Goal: Task Accomplishment & Management: Manage account settings

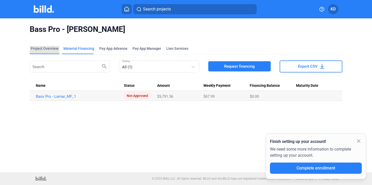
click at [45, 48] on div "Project Overview" at bounding box center [45, 48] width 28 height 5
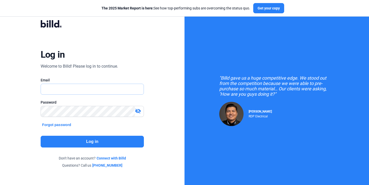
type input "[EMAIL_ADDRESS][DOMAIN_NAME]"
click at [100, 138] on button "Log in" at bounding box center [92, 142] width 103 height 12
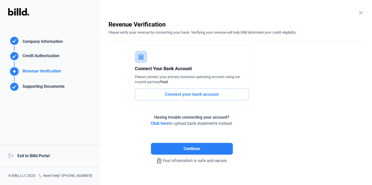
click at [27, 152] on div "logout Exit to Billd Portal" at bounding box center [50, 156] width 100 height 22
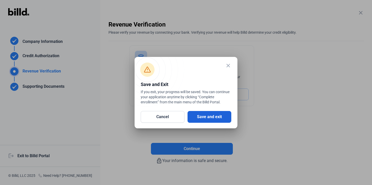
click at [203, 120] on button "Save and exit" at bounding box center [209, 117] width 44 height 12
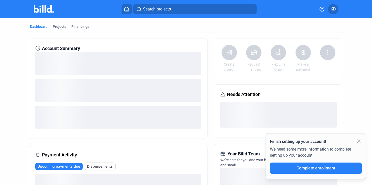
click at [59, 26] on div "Projects" at bounding box center [60, 26] width 14 height 5
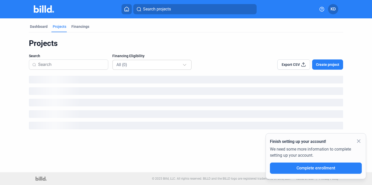
click at [146, 60] on div "All (0)" at bounding box center [152, 65] width 72 height 10
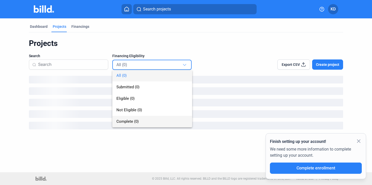
click at [142, 122] on span "Complete (0)" at bounding box center [152, 122] width 72 height 12
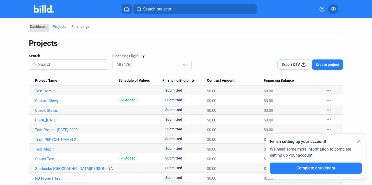
click at [45, 24] on div "Dashboard" at bounding box center [39, 26] width 18 height 5
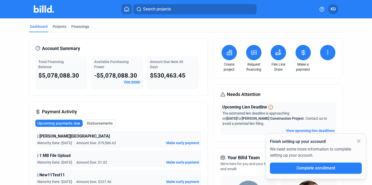
click at [333, 8] on span "KD" at bounding box center [332, 9] width 5 height 6
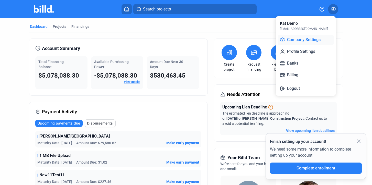
click at [303, 37] on button "Company Settings" at bounding box center [306, 40] width 56 height 10
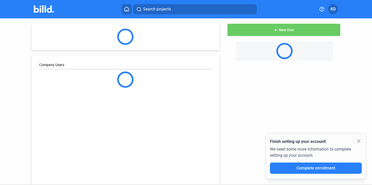
click at [126, 9] on icon at bounding box center [126, 9] width 5 height 5
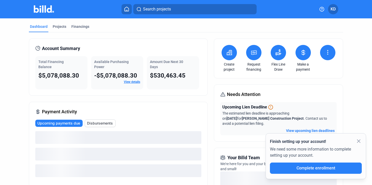
click at [300, 47] on button at bounding box center [302, 52] width 15 height 15
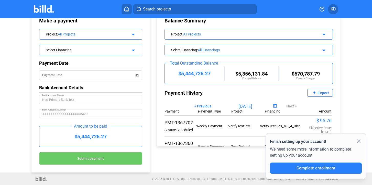
scroll to position [4, 0]
click at [134, 52] on mat-icon "arrow_drop_down" at bounding box center [132, 50] width 6 height 6
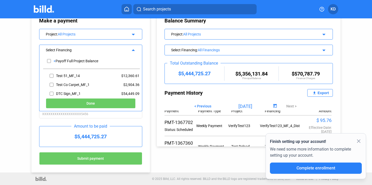
click at [126, 34] on div "Project : All Projects arrow_drop_down" at bounding box center [90, 33] width 103 height 9
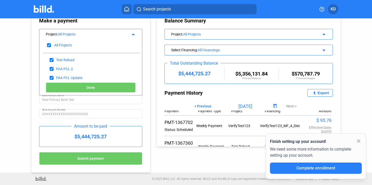
click at [146, 42] on div "Make a payment Project : All Projects arrow_drop_up All Projects Test Reload PA…" at bounding box center [90, 91] width 118 height 163
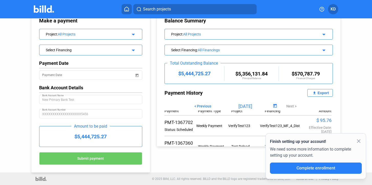
scroll to position [0, 0]
